Goal: Information Seeking & Learning: Learn about a topic

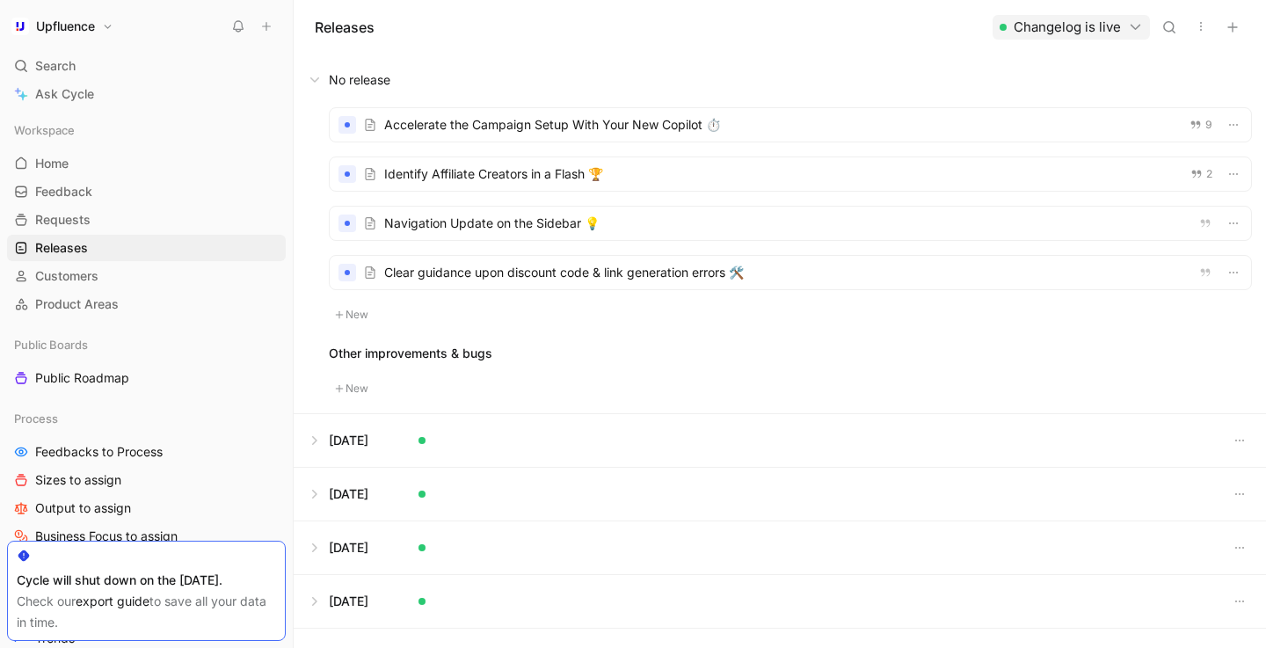
click at [499, 236] on div at bounding box center [791, 223] width 922 height 33
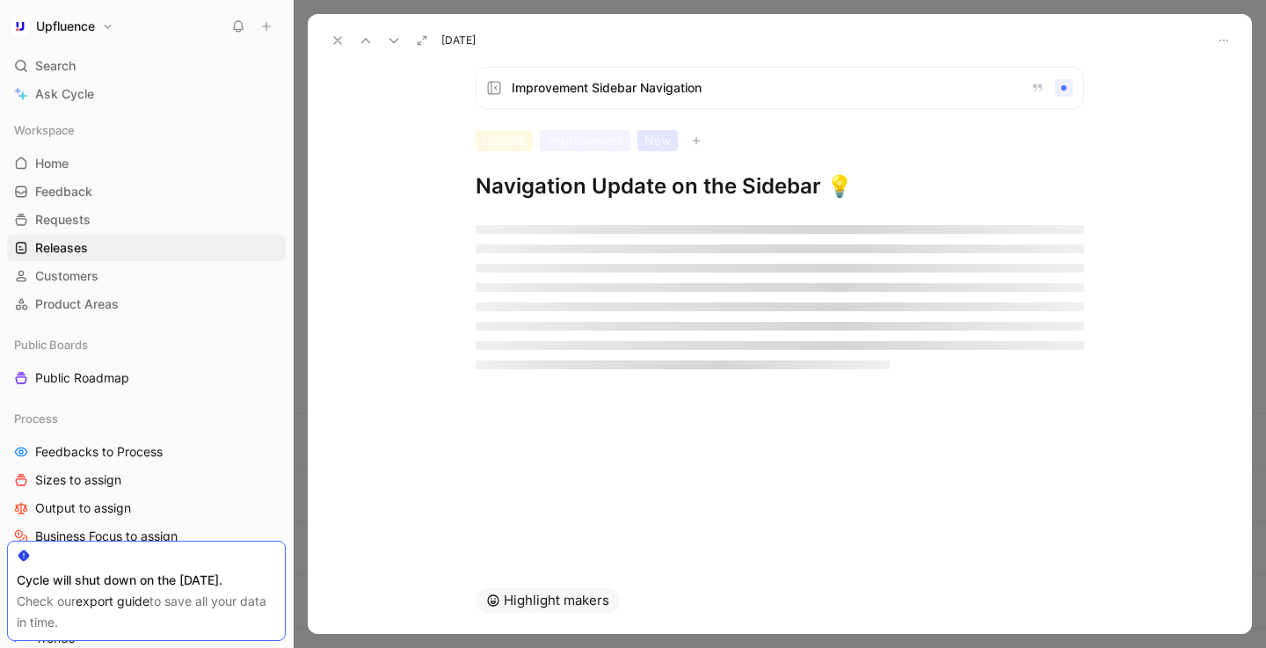
click at [658, 391] on div at bounding box center [780, 296] width 608 height 193
click at [336, 41] on use at bounding box center [337, 40] width 7 height 7
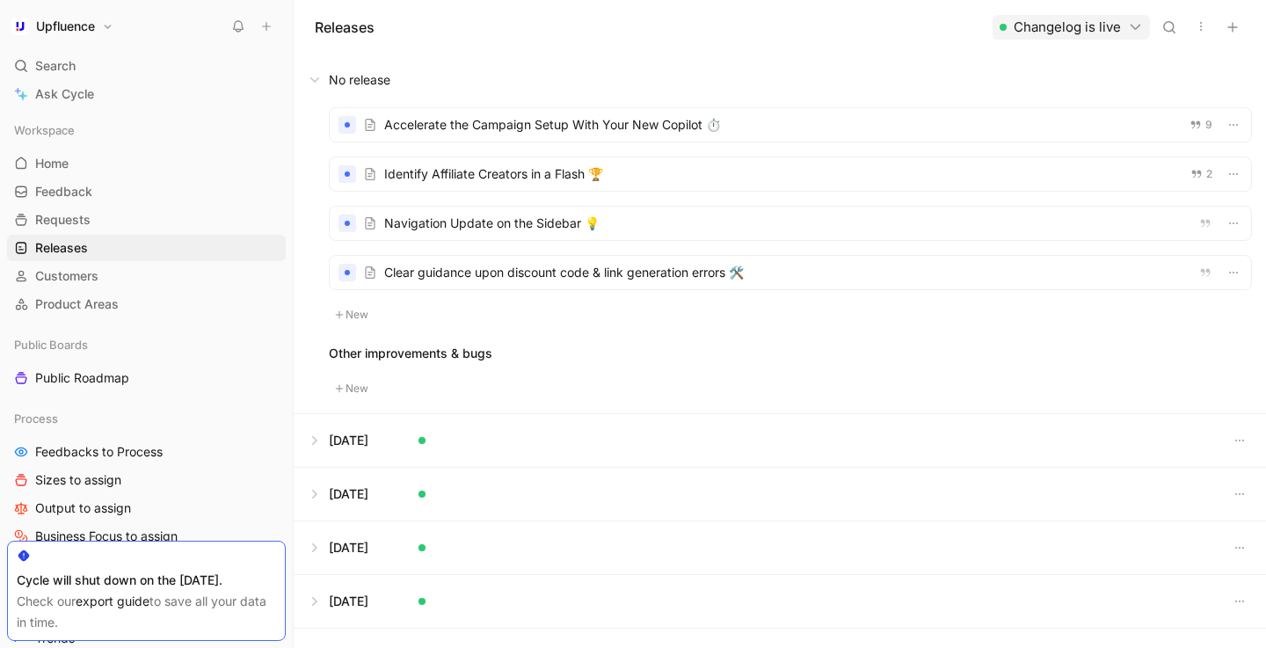
click at [578, 232] on div at bounding box center [791, 223] width 922 height 33
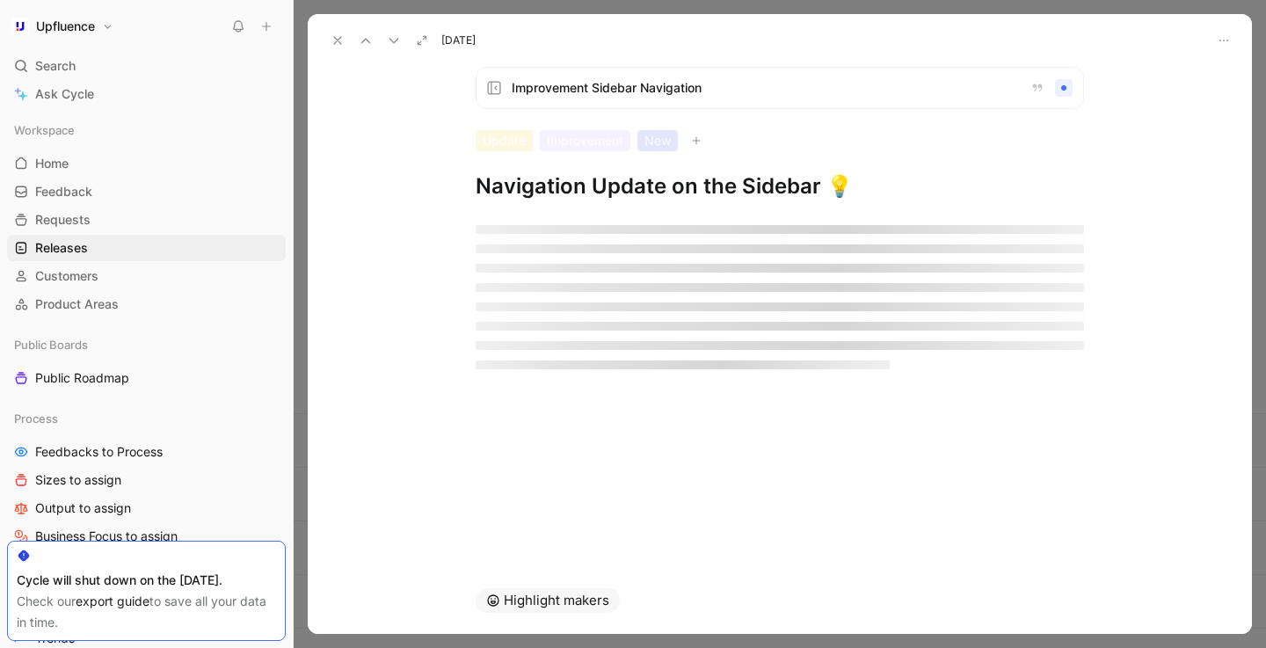
click at [347, 43] on button at bounding box center [337, 40] width 25 height 25
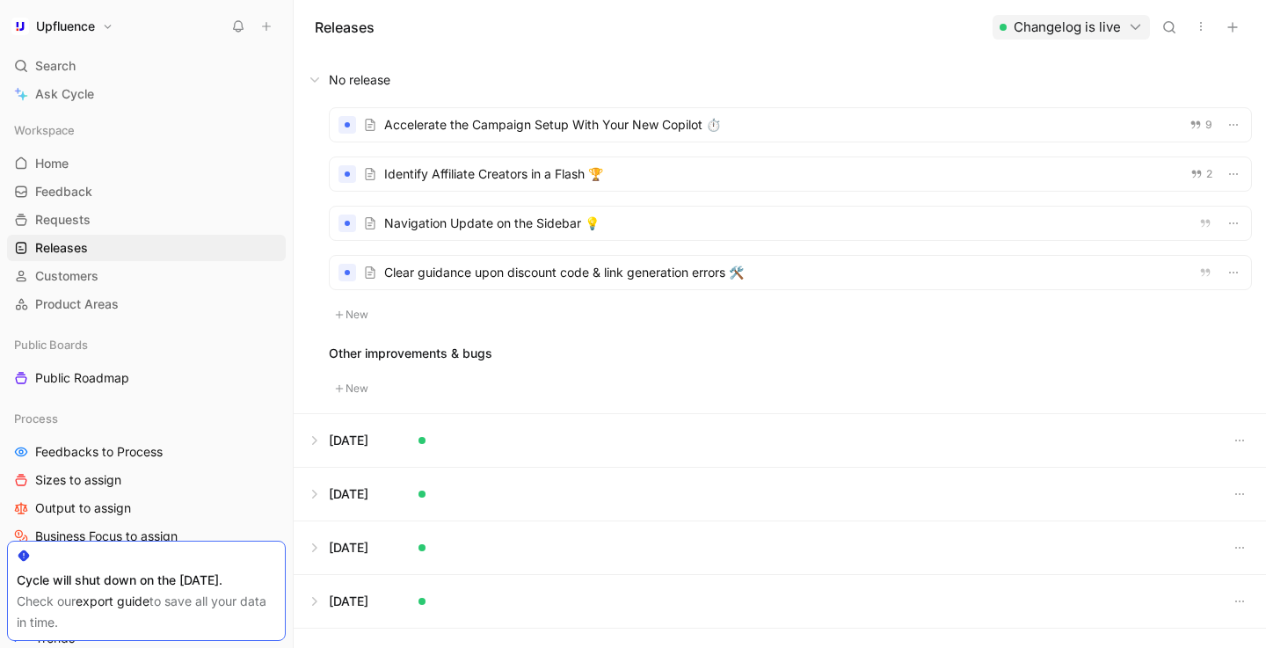
click at [632, 222] on div at bounding box center [791, 223] width 922 height 33
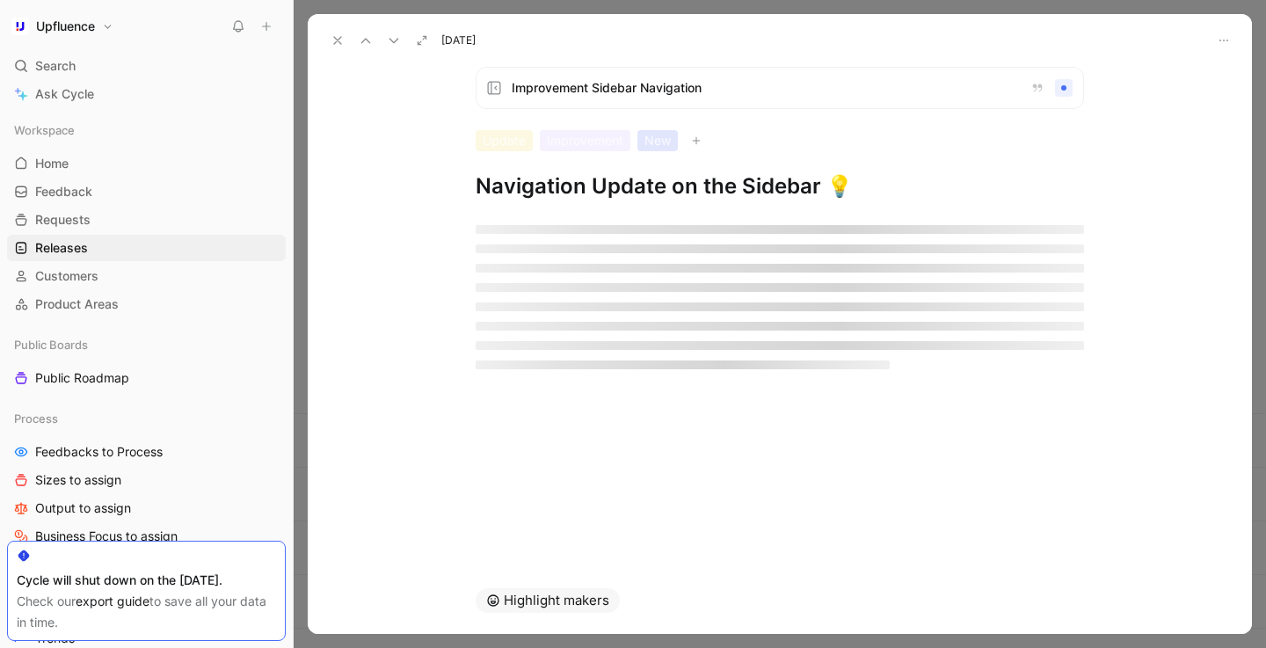
click at [341, 47] on icon at bounding box center [338, 40] width 14 height 14
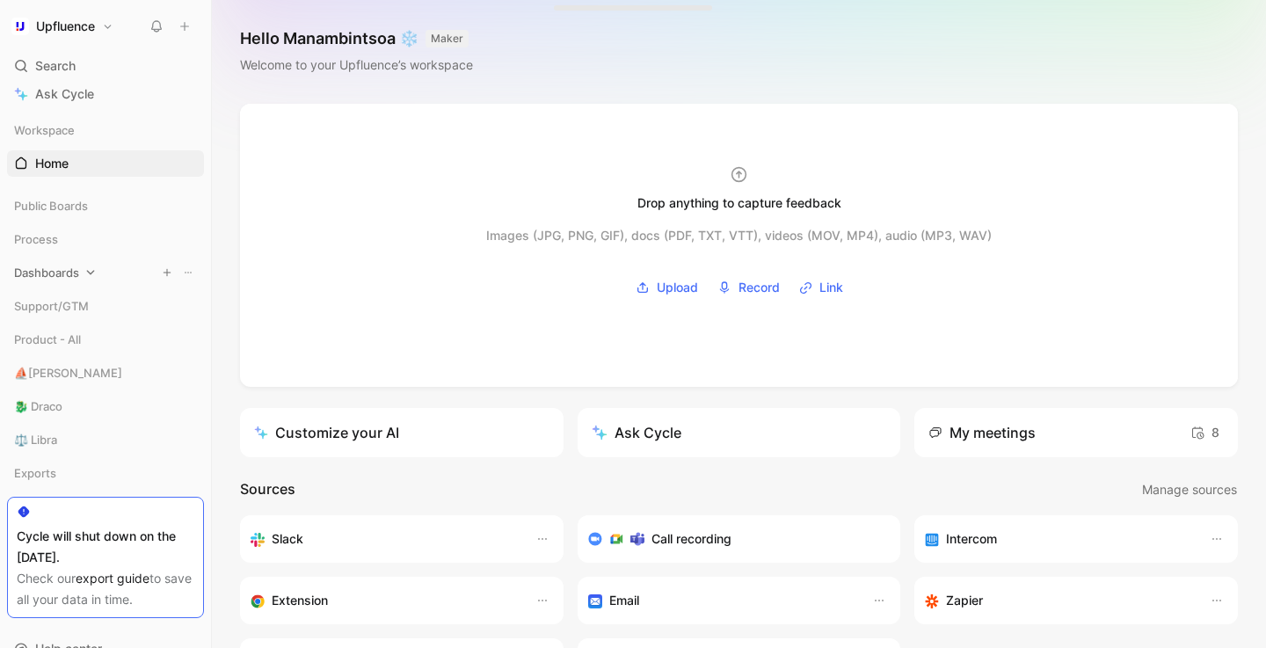
scroll to position [58, 0]
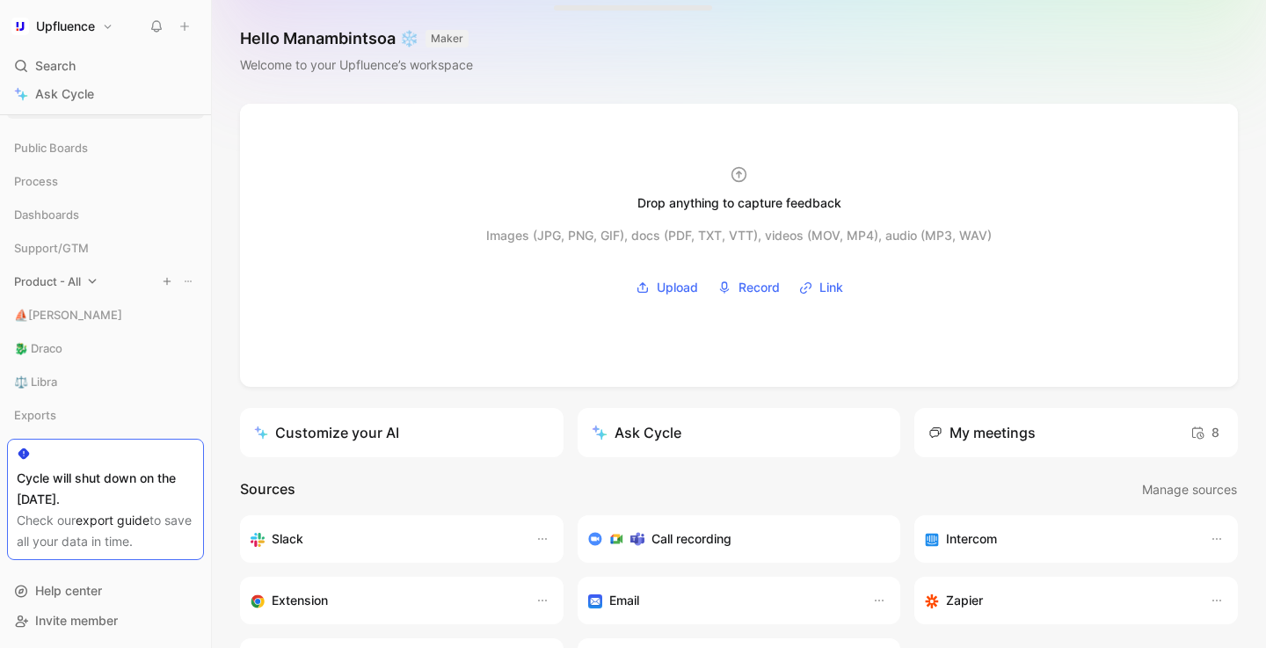
click at [80, 281] on span "Product - All" at bounding box center [47, 282] width 67 height 18
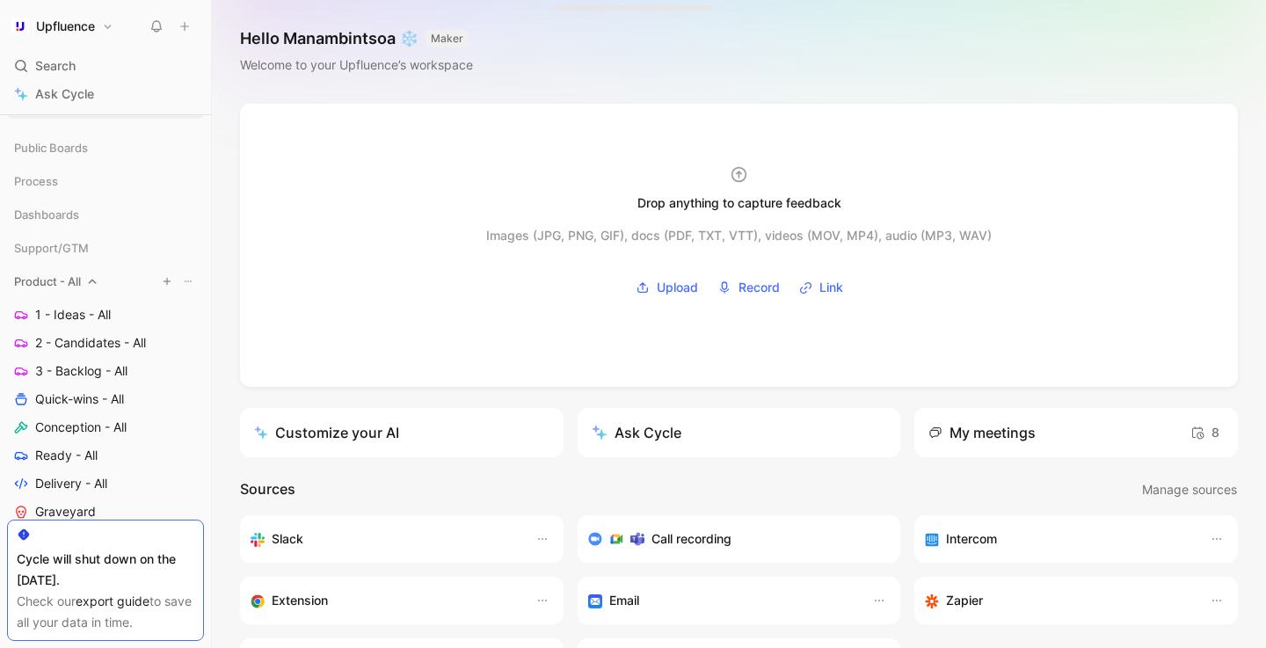
click at [80, 281] on span "Product - All" at bounding box center [47, 282] width 67 height 18
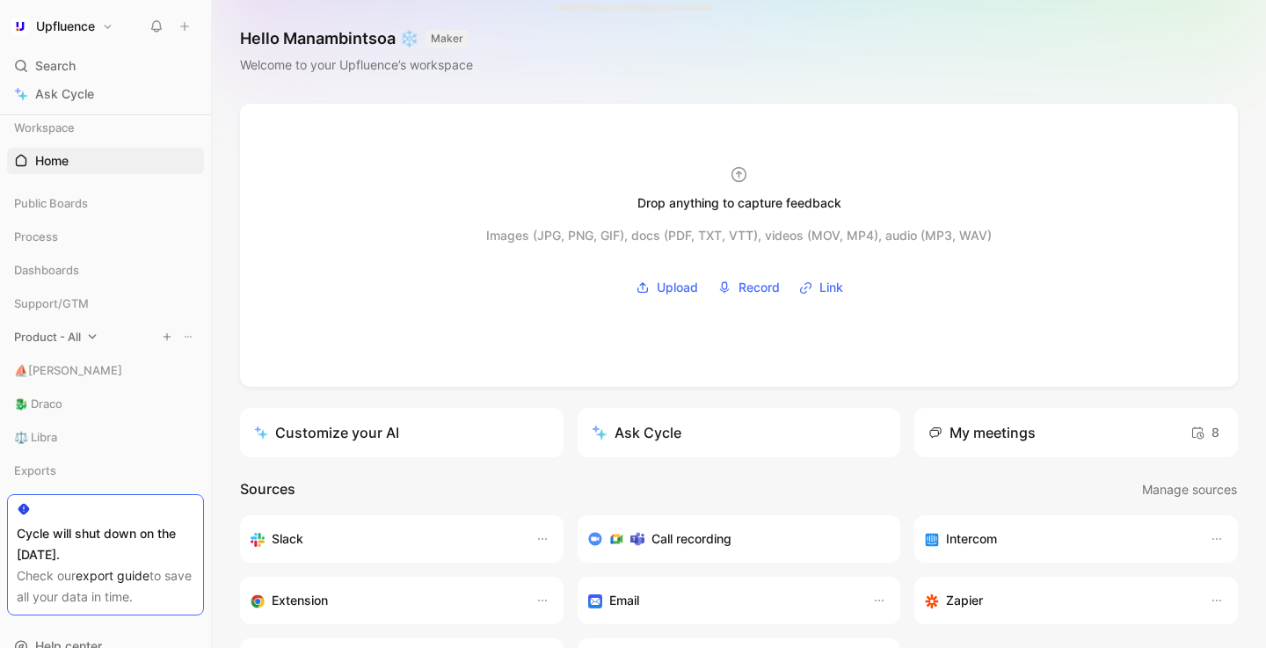
scroll to position [0, 0]
click at [83, 154] on link "Home G then H" at bounding box center [105, 163] width 197 height 26
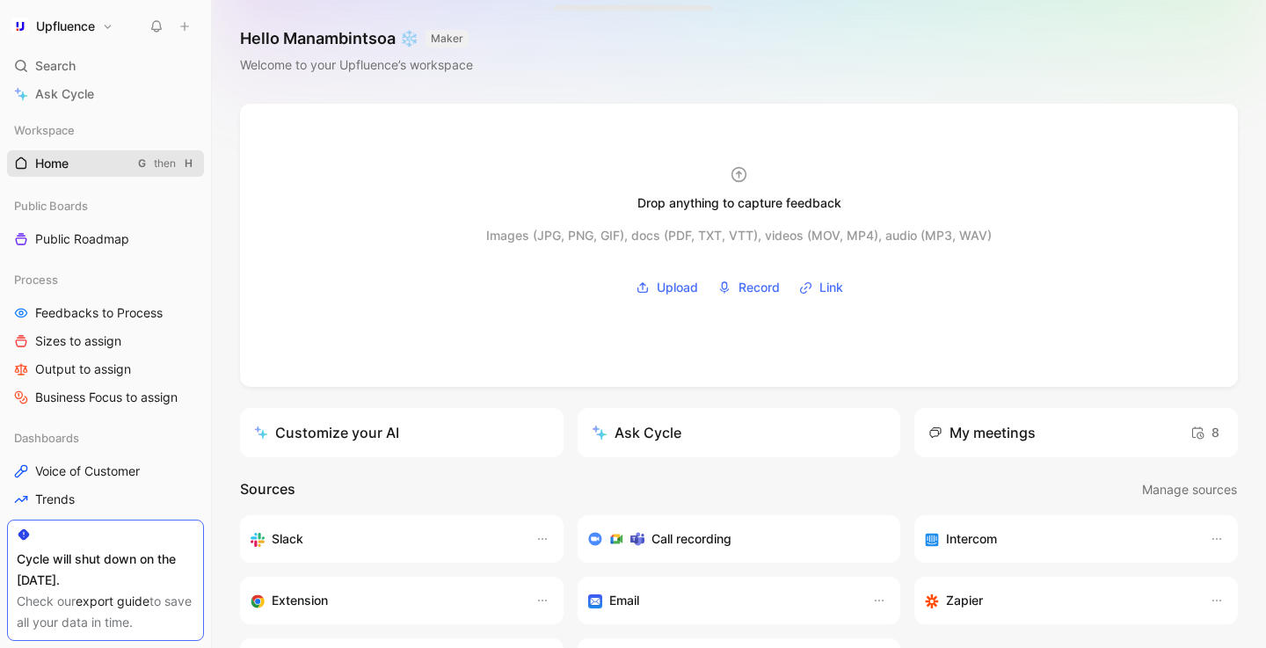
click at [50, 153] on link "Home G then H" at bounding box center [105, 163] width 197 height 26
click at [93, 178] on div "Workspace Home G then H" at bounding box center [105, 154] width 197 height 74
click at [91, 164] on link "Home G then H" at bounding box center [105, 163] width 197 height 26
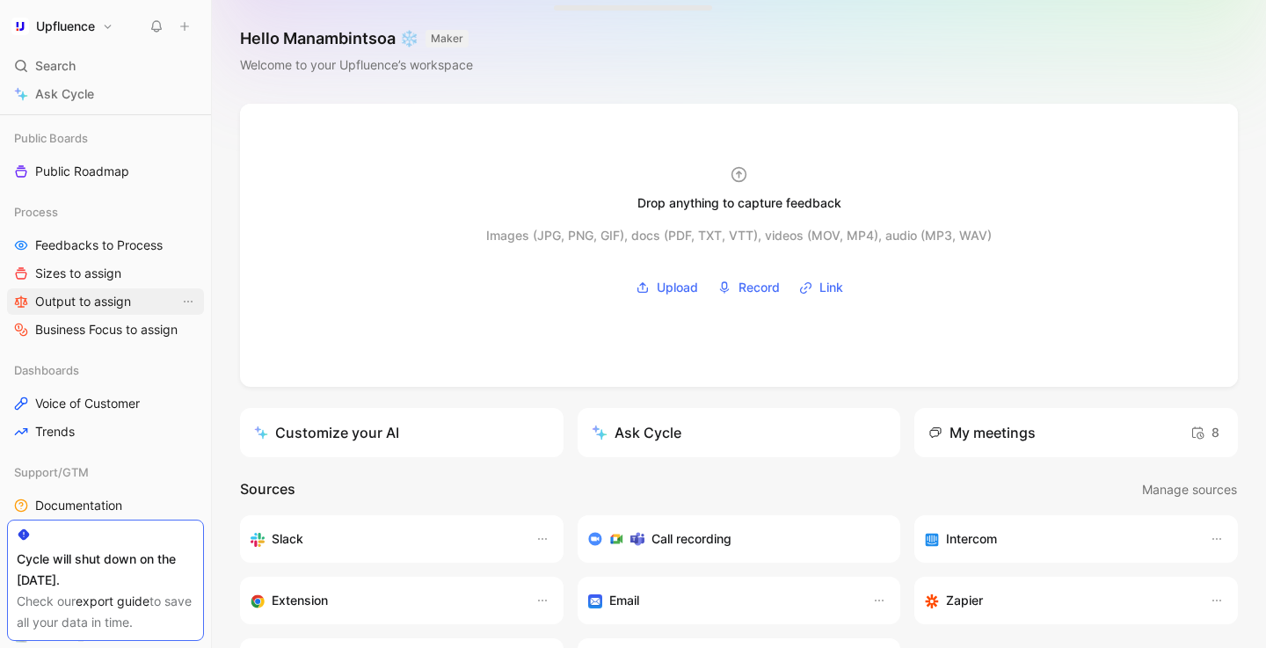
scroll to position [122, 0]
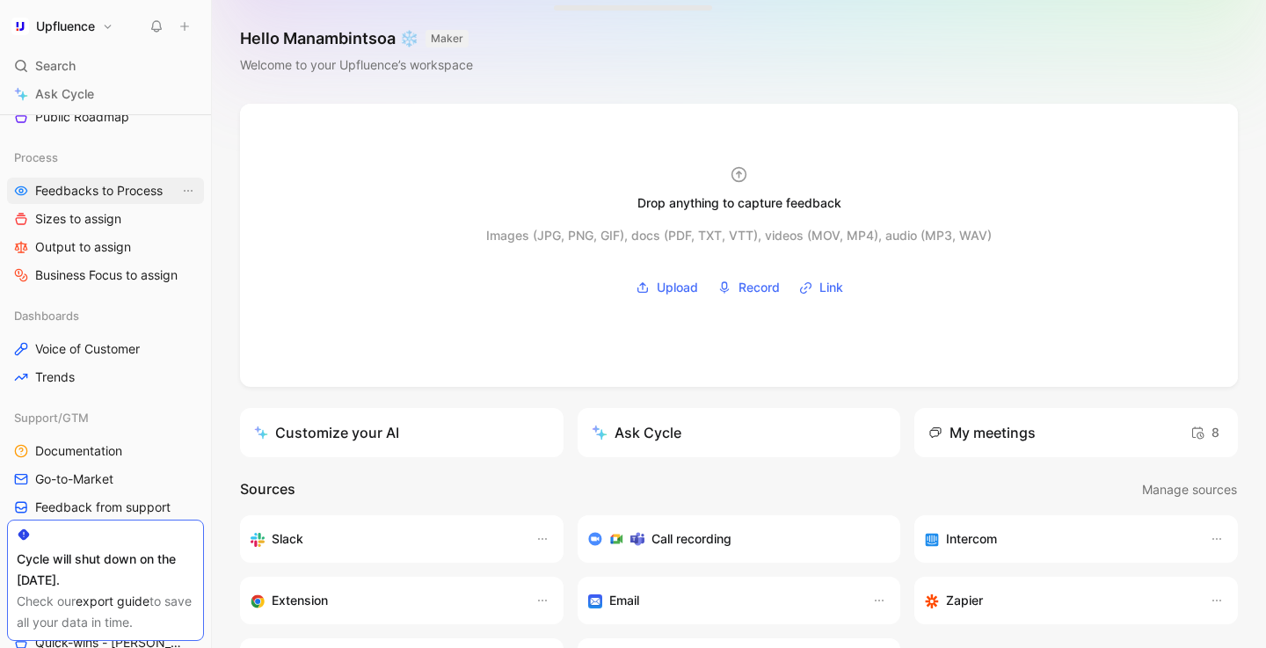
click at [126, 185] on span "Feedbacks to Process" at bounding box center [99, 191] width 128 height 18
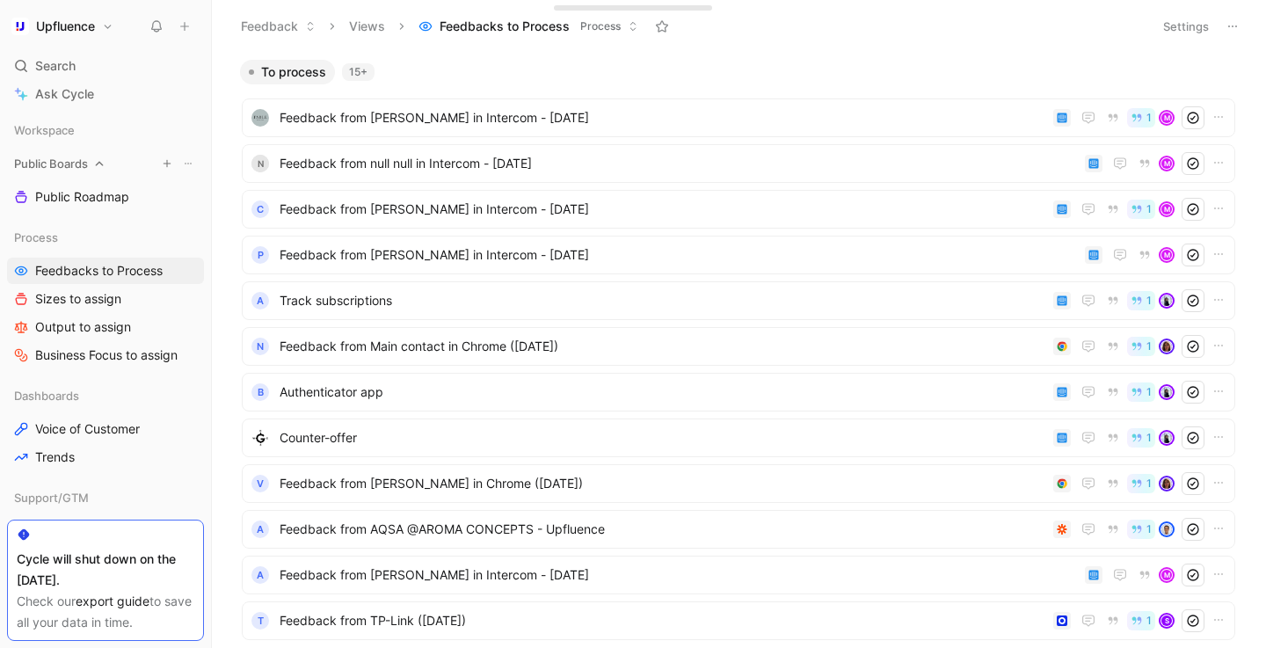
click at [62, 161] on span "Public Boards" at bounding box center [51, 164] width 74 height 18
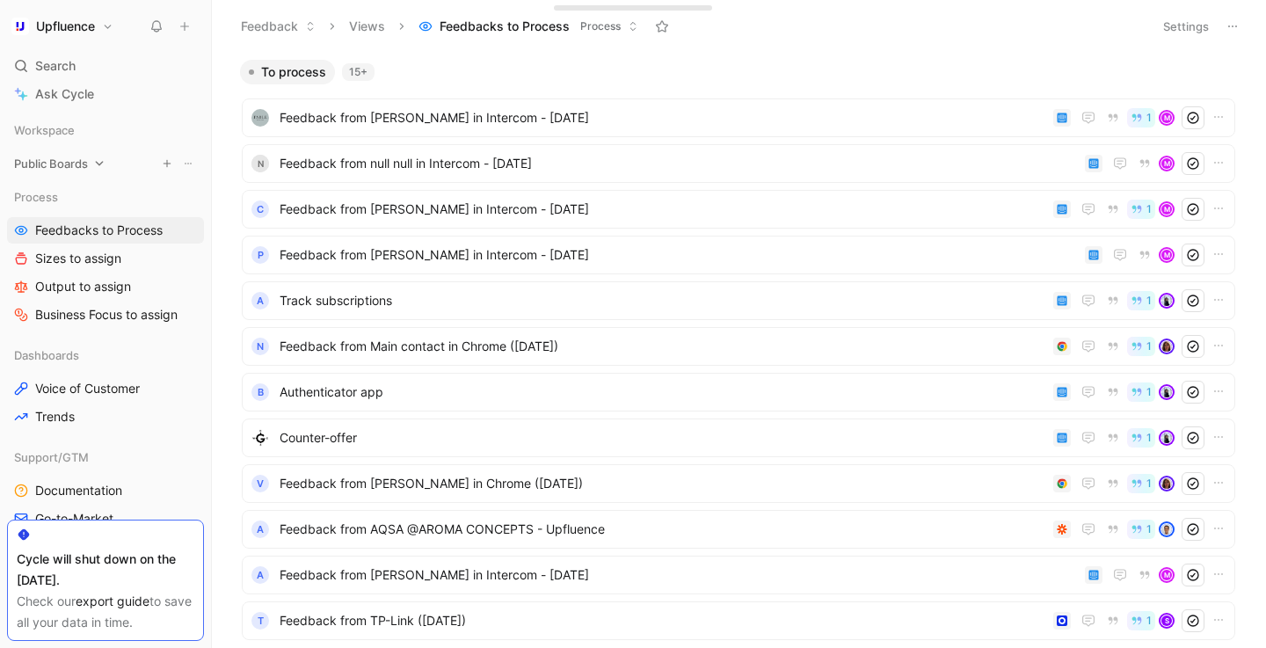
click at [62, 161] on span "Public Boards" at bounding box center [51, 164] width 74 height 18
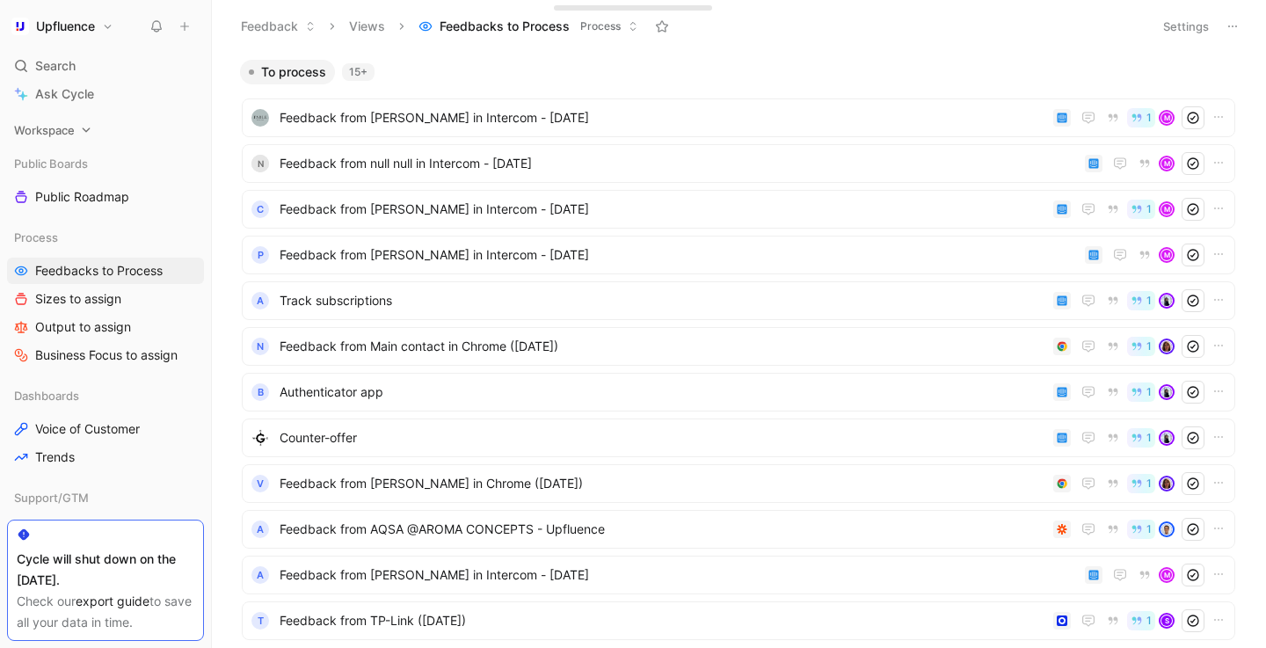
click at [61, 126] on span "Workspace" at bounding box center [44, 130] width 61 height 18
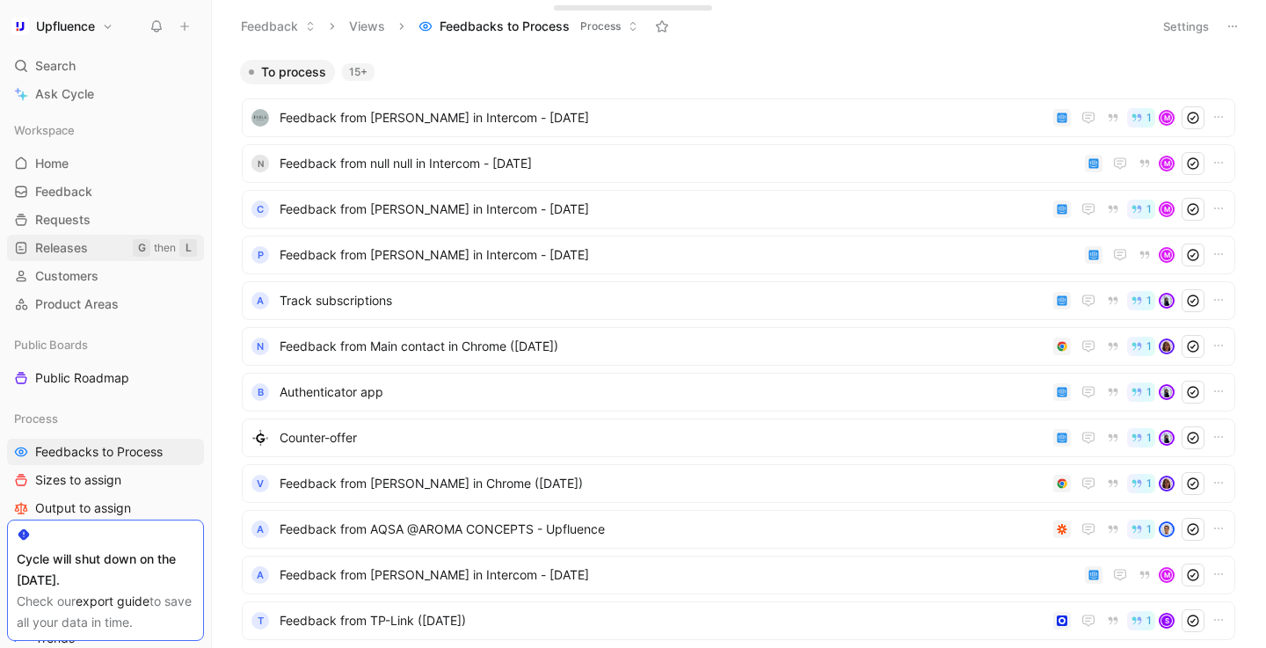
click at [68, 246] on span "Releases" at bounding box center [61, 248] width 53 height 18
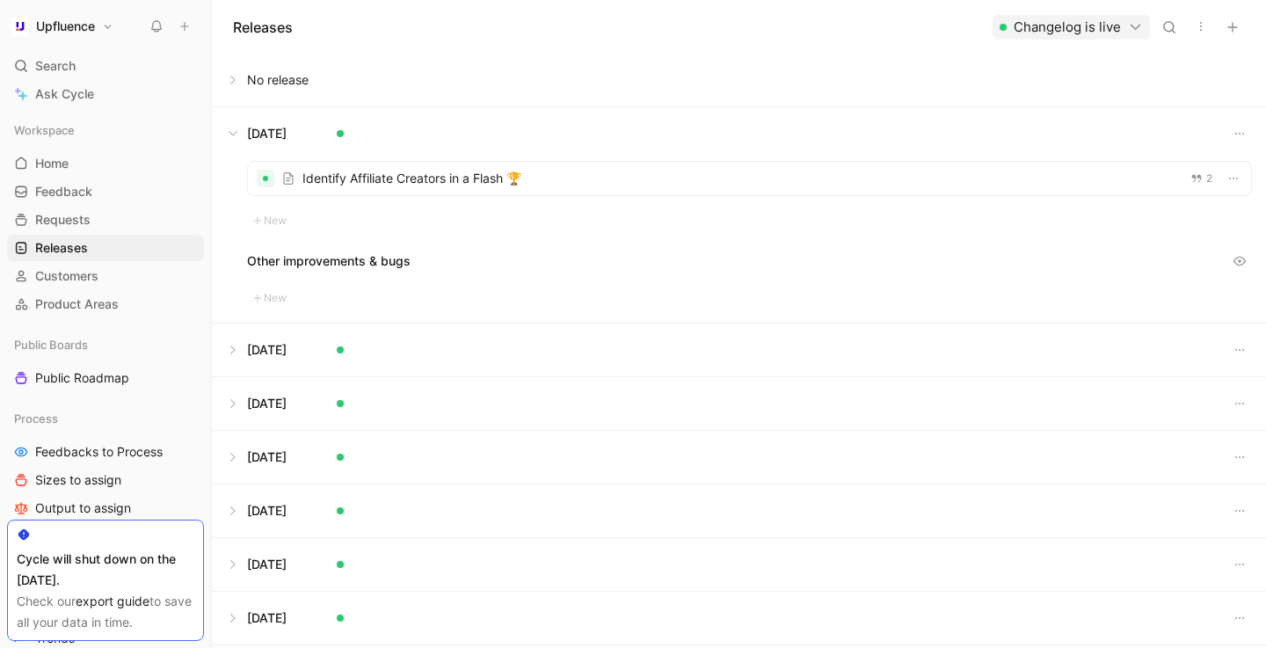
click at [240, 134] on button at bounding box center [739, 133] width 1053 height 53
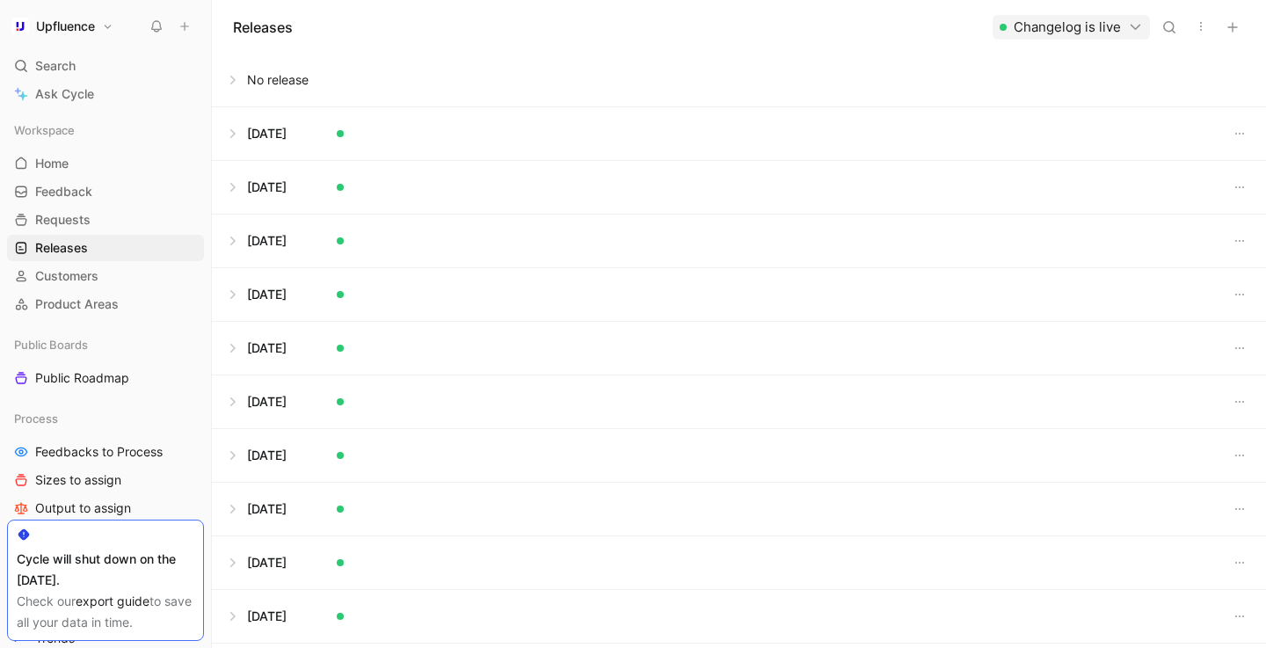
click at [242, 84] on button at bounding box center [739, 80] width 1053 height 53
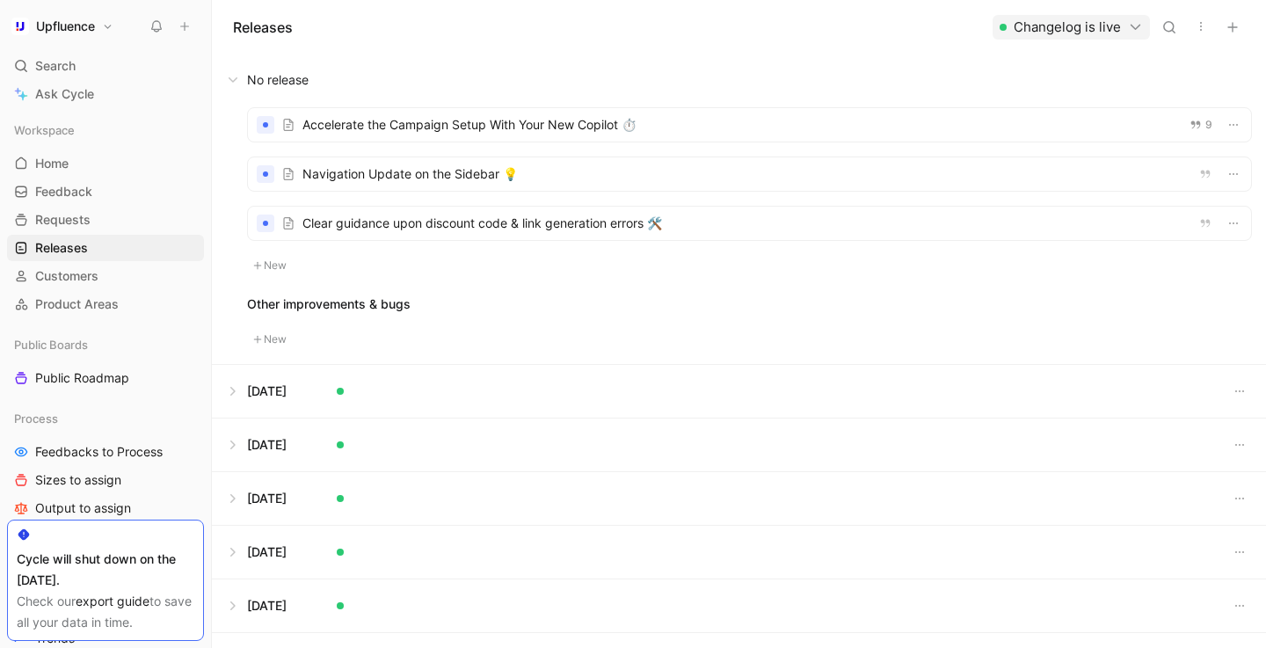
click at [399, 175] on div at bounding box center [749, 173] width 1003 height 33
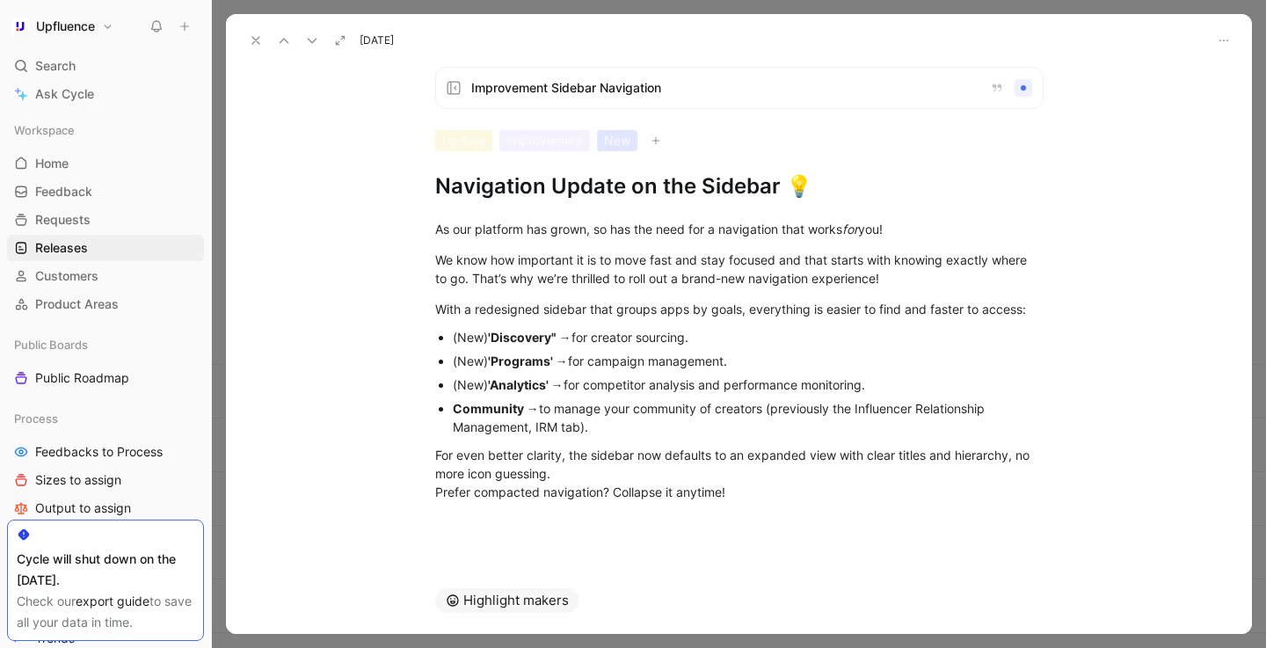
scroll to position [5, 0]
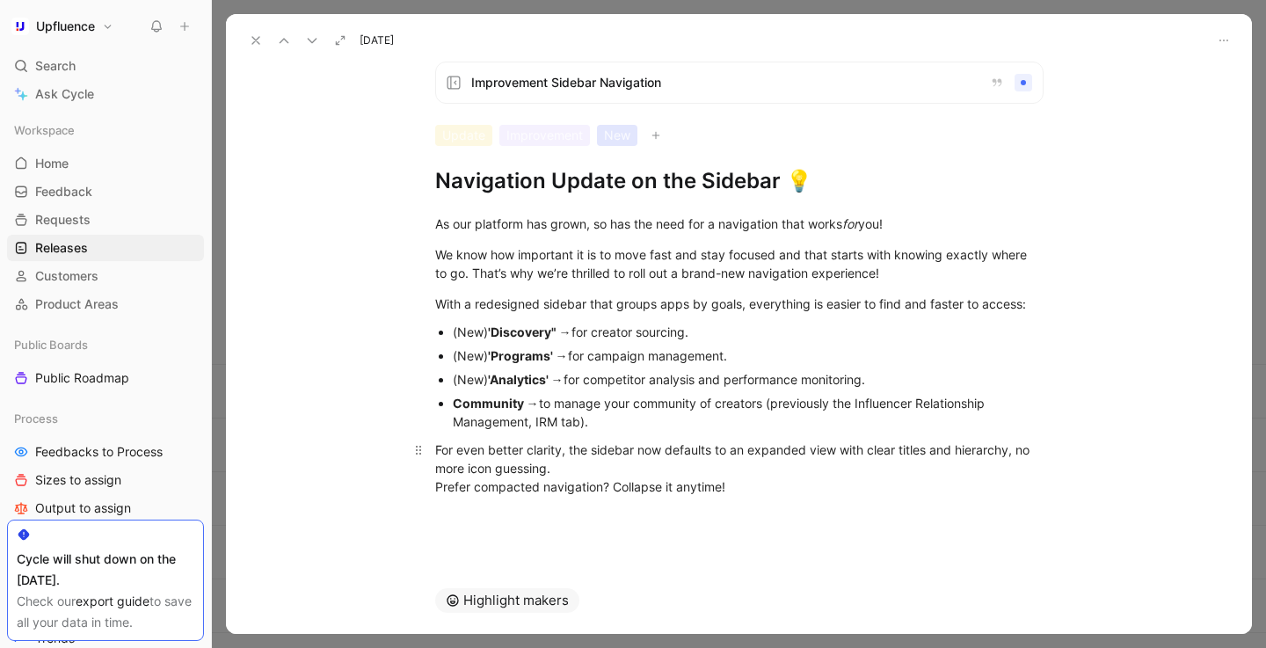
click at [763, 497] on p "For even better clarity, the sidebar now defaults to an expanded view with clea…" at bounding box center [739, 468] width 675 height 66
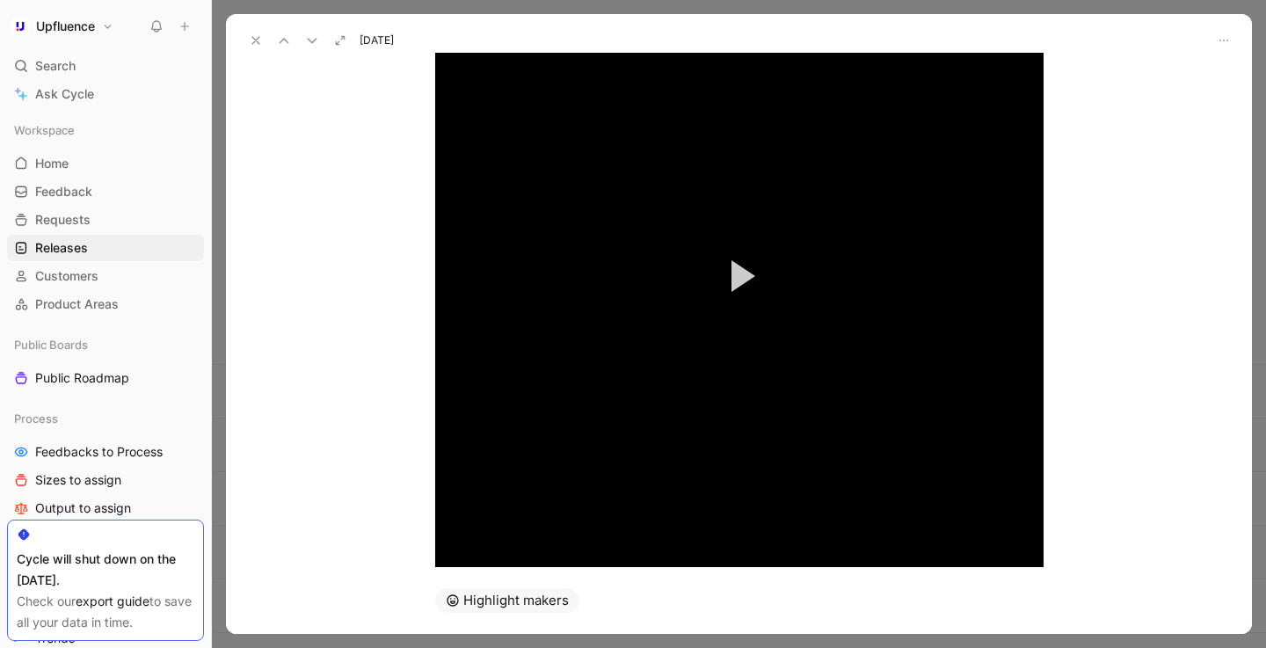
scroll to position [723, 0]
click at [257, 45] on icon at bounding box center [256, 40] width 14 height 14
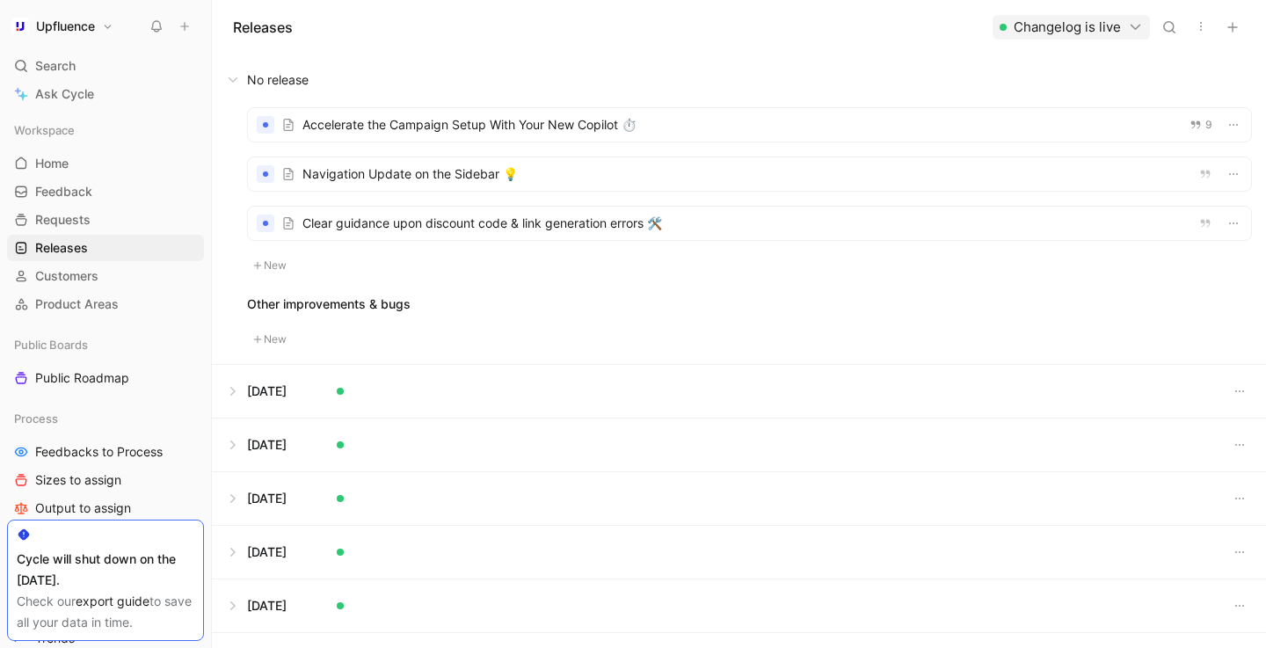
click at [547, 168] on div at bounding box center [749, 173] width 1003 height 33
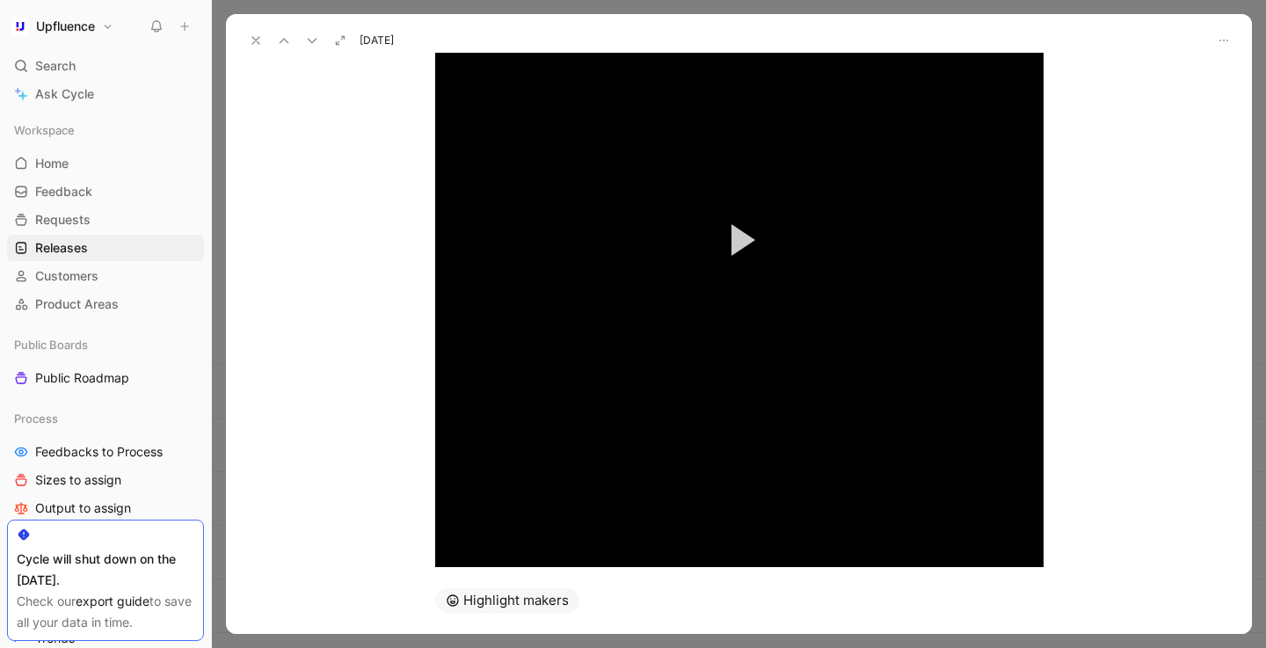
click at [725, 231] on button "Play Video" at bounding box center [739, 239] width 79 height 79
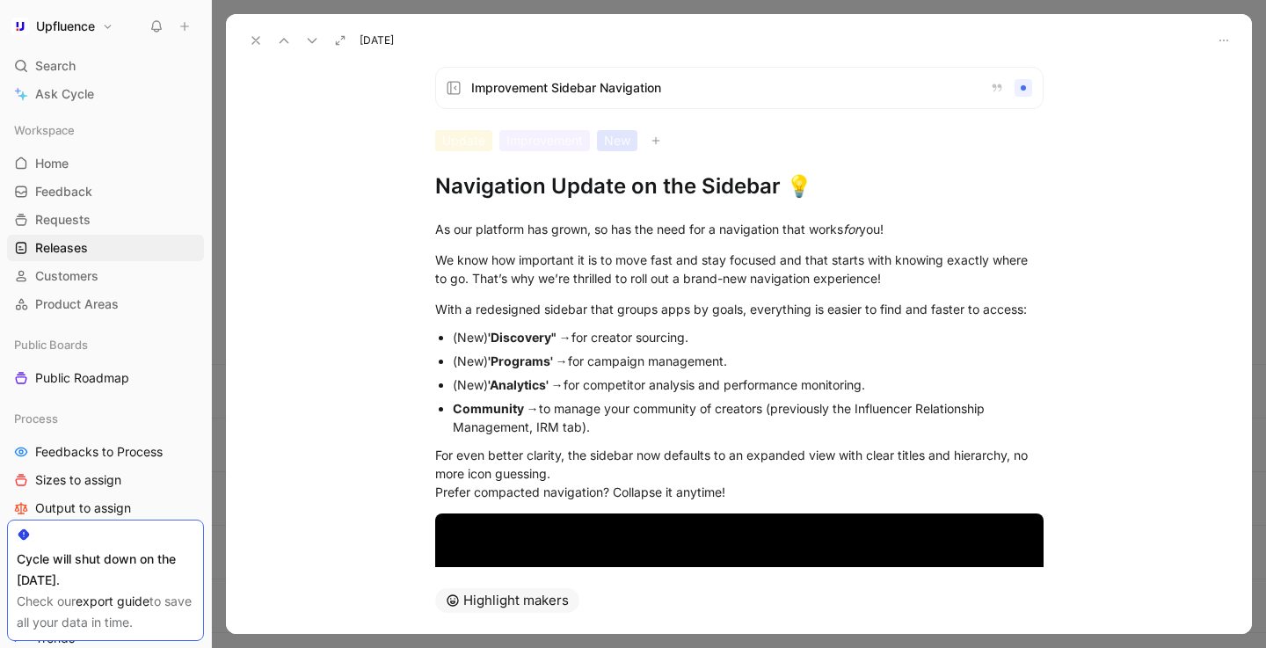
click at [978, 405] on div "Community → to manage your community of creators (previously the Influencer Rel…" at bounding box center [748, 417] width 591 height 37
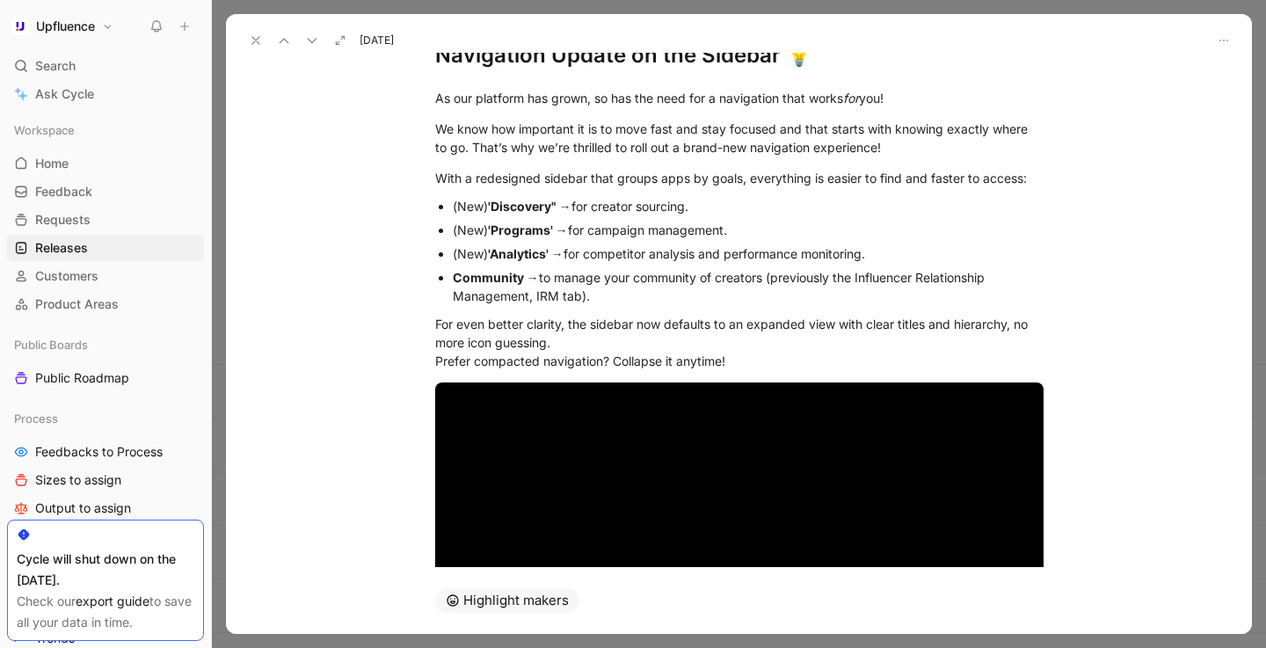
scroll to position [295, 0]
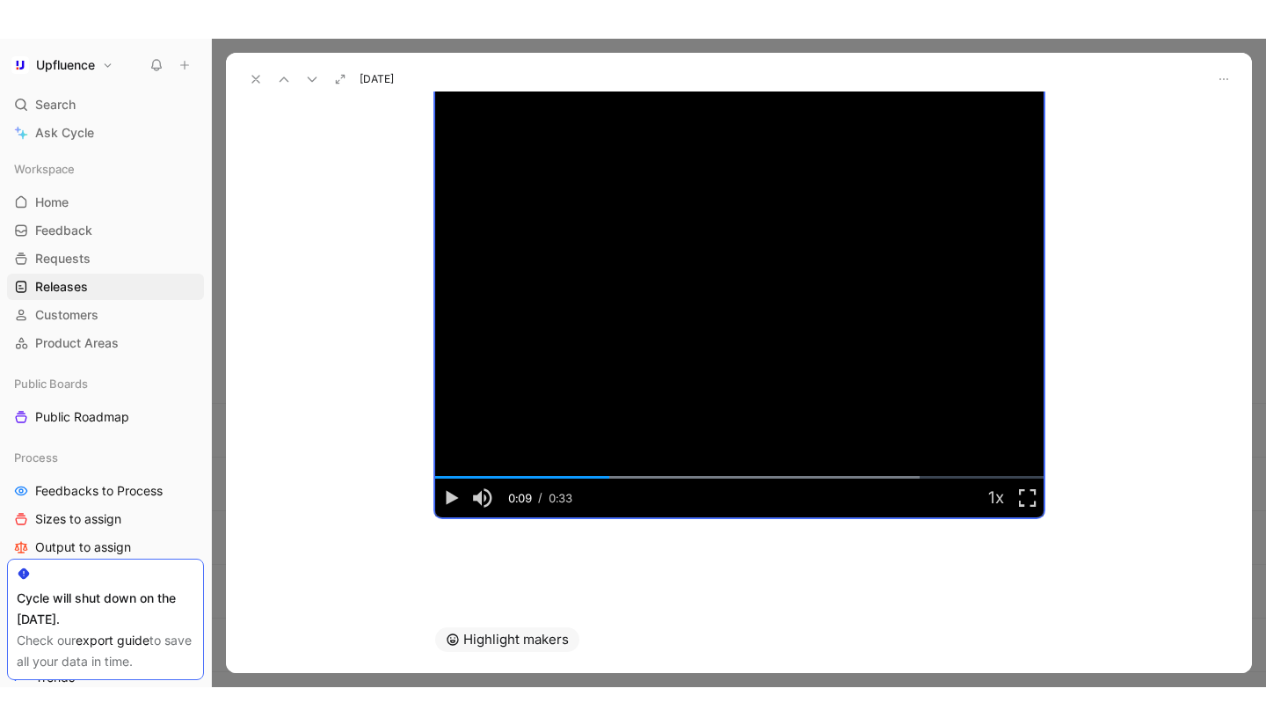
scroll to position [978, 0]
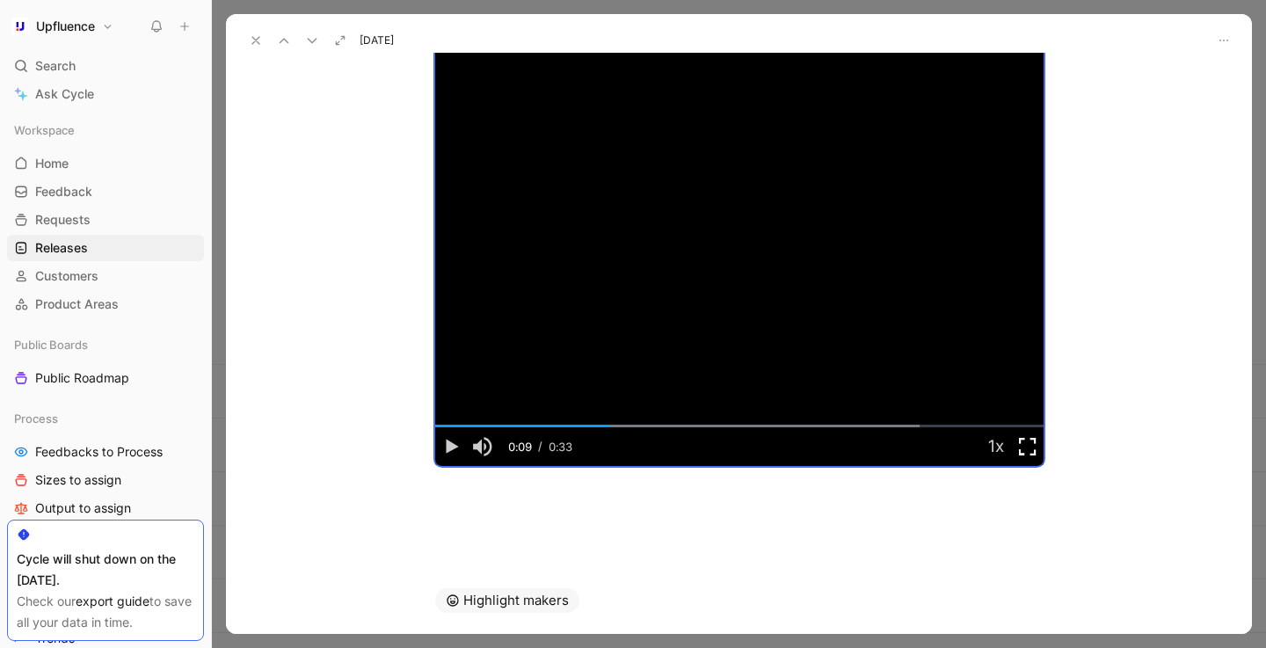
drag, startPoint x: 1042, startPoint y: 460, endPoint x: 1024, endPoint y: 452, distance: 19.3
click at [1024, 447] on span "Video Player" at bounding box center [1028, 447] width 32 height 0
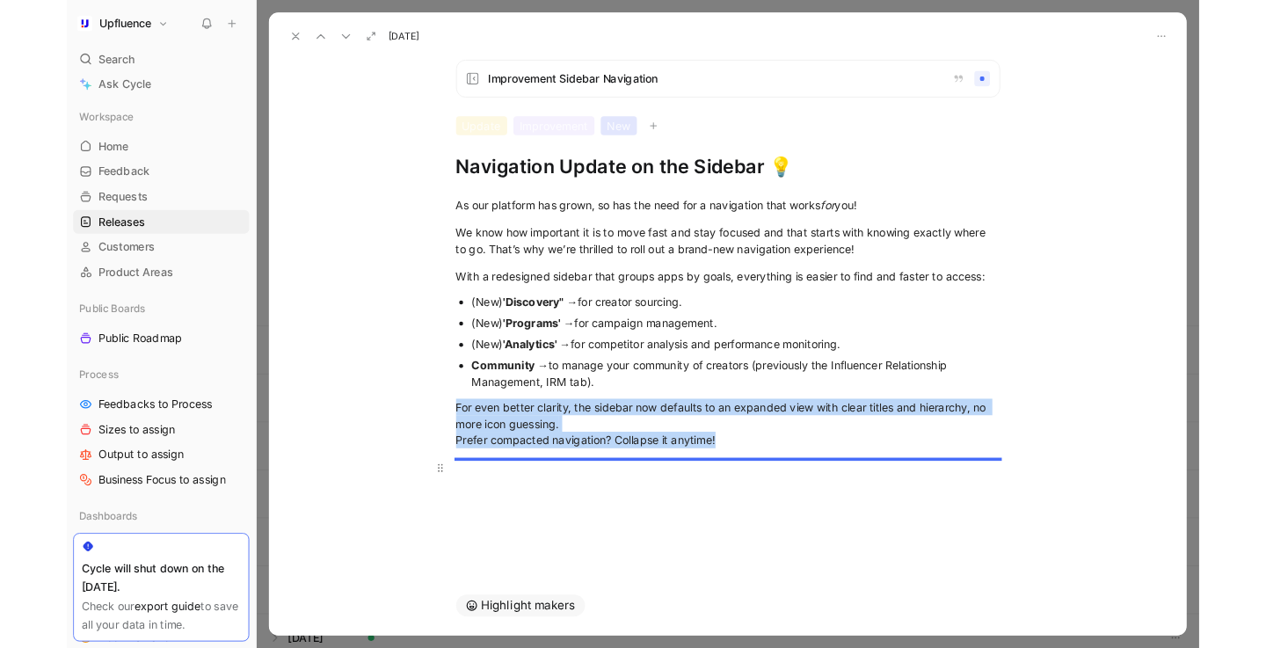
scroll to position [0, 0]
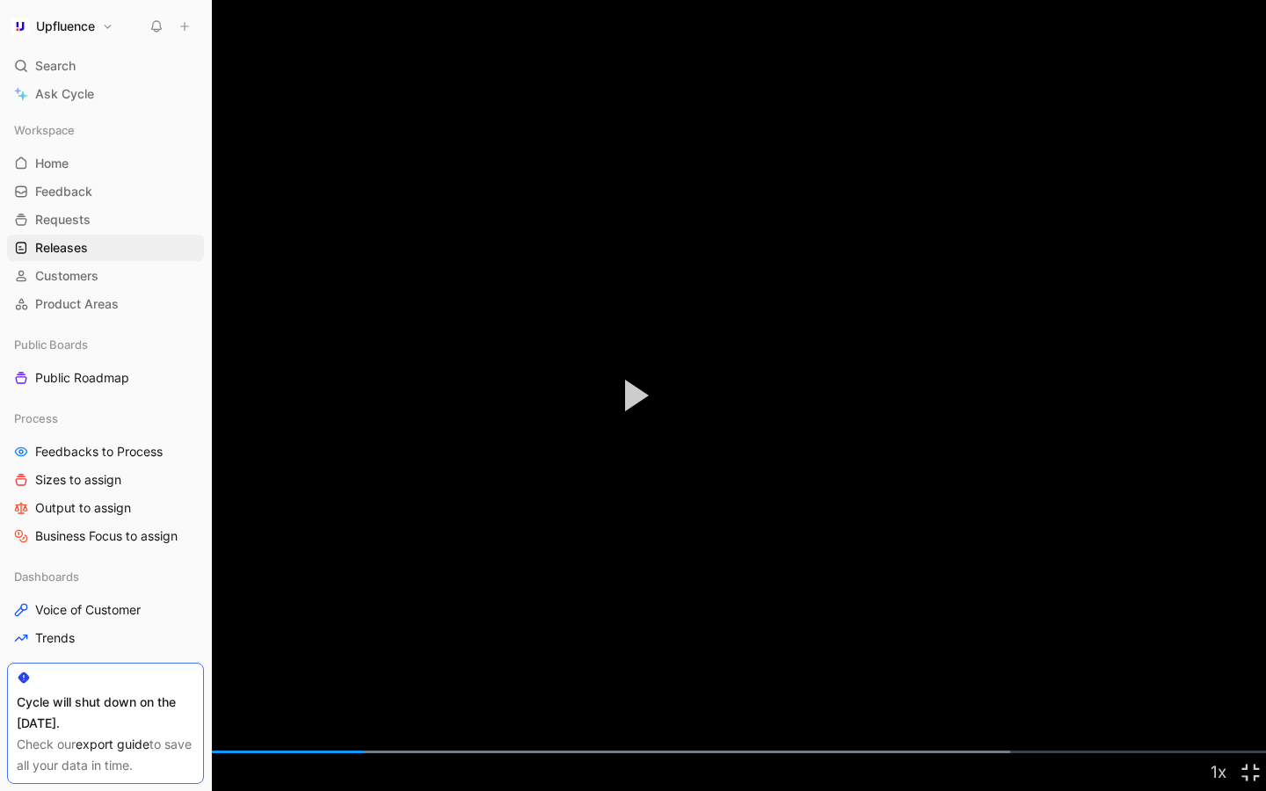
click at [660, 408] on button "Play Video" at bounding box center [633, 395] width 79 height 79
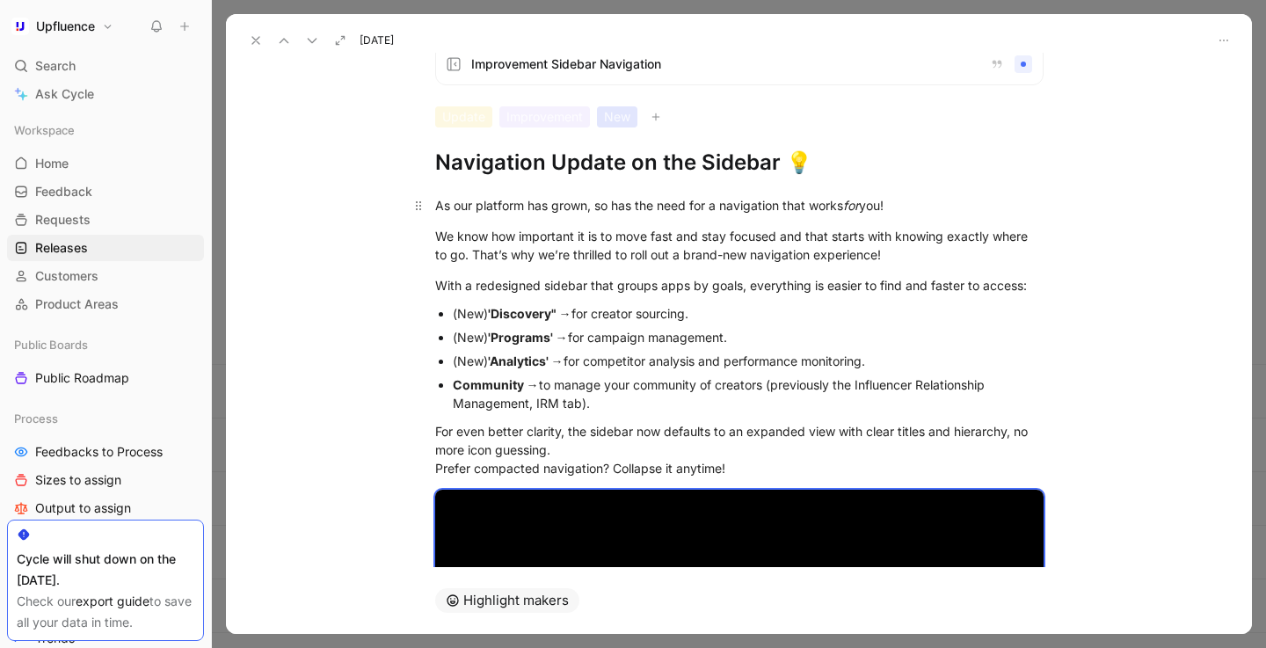
scroll to position [37, 0]
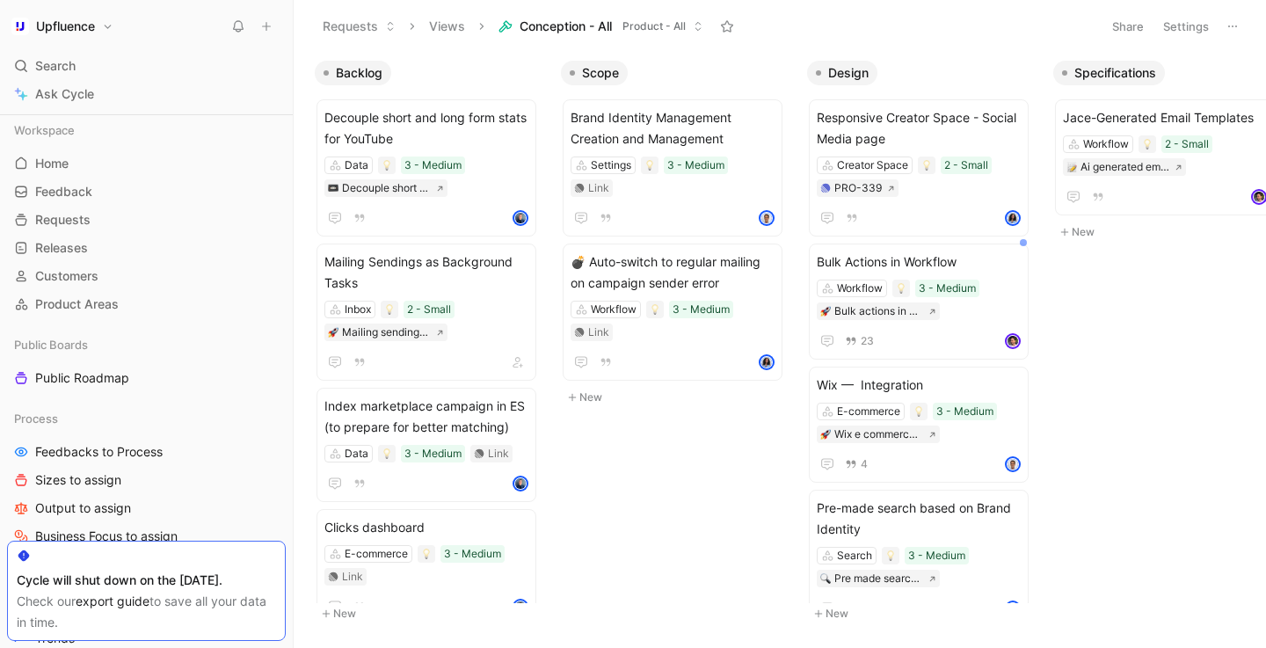
scroll to position [172, 0]
